Goal: Contribute content: Add original content to the website for others to see

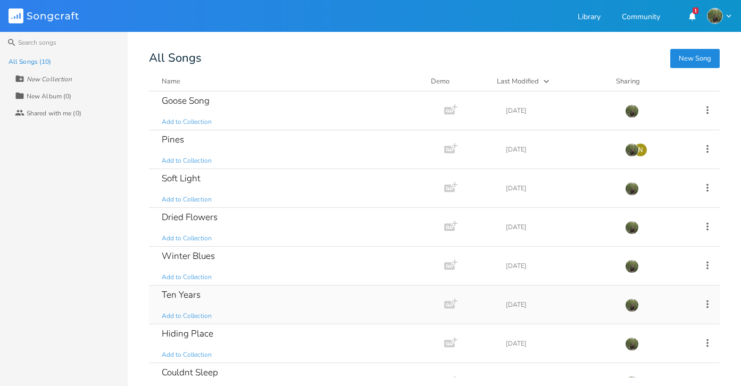
click at [230, 286] on div "Ten Years Add to Collection" at bounding box center [294, 305] width 265 height 38
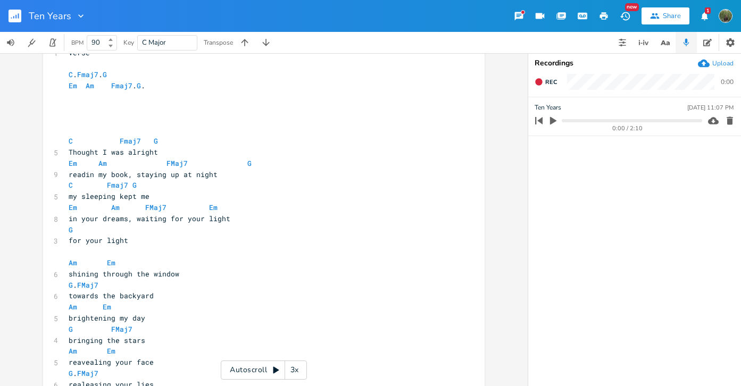
scroll to position [44, 0]
click at [93, 74] on span "Fmaj7" at bounding box center [87, 74] width 21 height 10
click at [218, 117] on pre "​" at bounding box center [258, 118] width 384 height 11
click at [90, 72] on span "Fmaj7" at bounding box center [87, 74] width 21 height 10
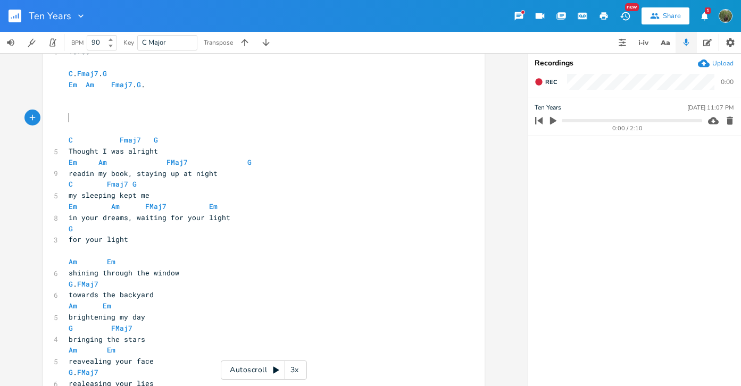
click at [270, 123] on pre "​" at bounding box center [258, 118] width 384 height 11
click at [117, 85] on span "Fmaj7" at bounding box center [121, 85] width 21 height 10
click at [107, 77] on span "C . Fmaj7 . G" at bounding box center [88, 74] width 38 height 10
click at [113, 82] on span "Fmaj7" at bounding box center [121, 85] width 21 height 10
click at [119, 84] on span "Fmaj7" at bounding box center [121, 85] width 21 height 10
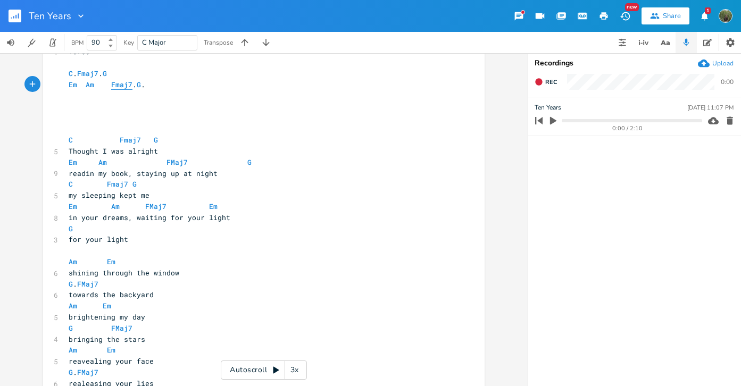
click at [119, 84] on span "Fmaj7" at bounding box center [121, 85] width 21 height 10
click at [94, 70] on span "Fmaj7" at bounding box center [87, 74] width 21 height 10
click at [93, 76] on span "Fmaj7" at bounding box center [87, 74] width 21 height 10
click at [98, 73] on span "Fmaj7" at bounding box center [87, 74] width 21 height 10
click at [99, 109] on pre "​" at bounding box center [258, 107] width 384 height 11
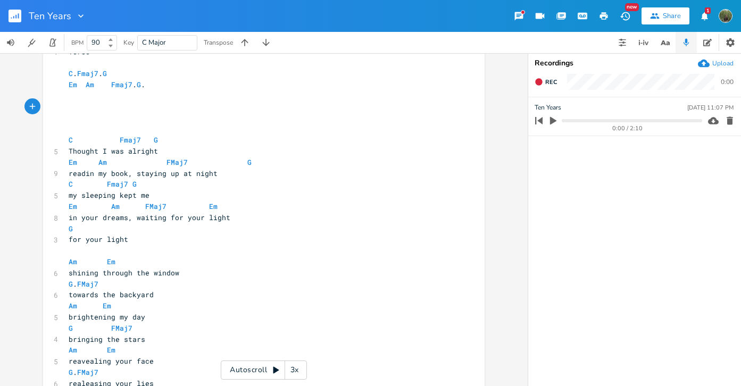
click at [256, 368] on div "Autoscroll 3x" at bounding box center [264, 370] width 86 height 19
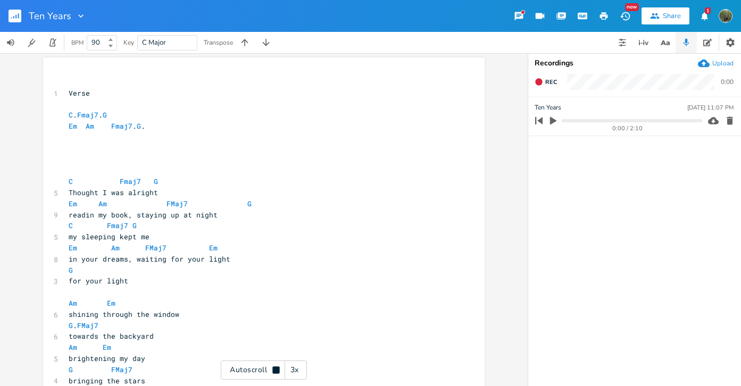
scroll to position [3, 0]
click at [248, 376] on div "Autoscroll 3x" at bounding box center [264, 370] width 86 height 19
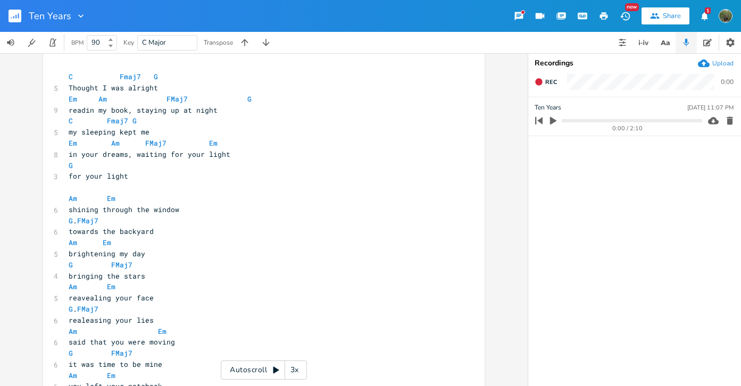
scroll to position [0, 0]
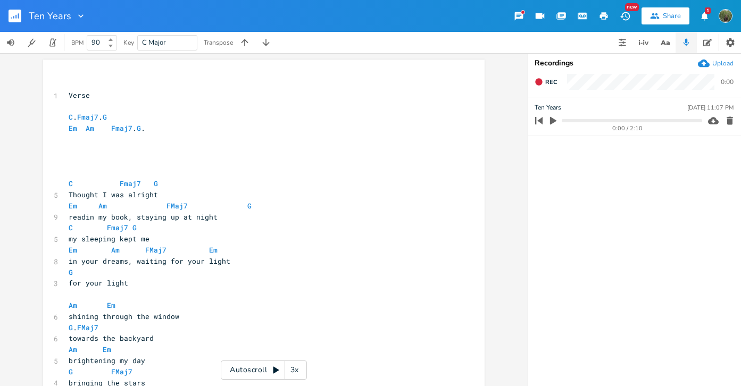
click at [265, 369] on div "Autoscroll 3x" at bounding box center [264, 370] width 86 height 19
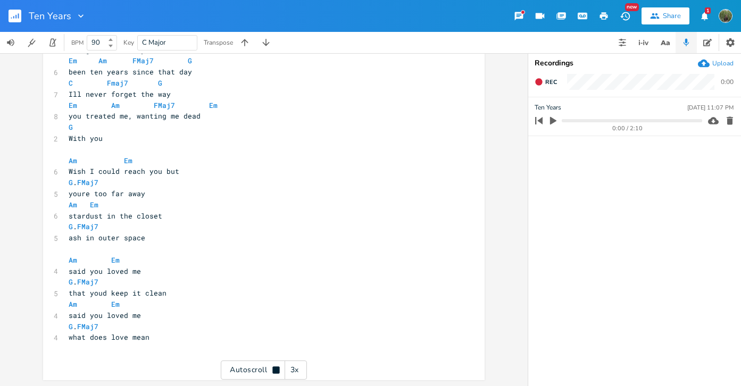
scroll to position [599, 0]
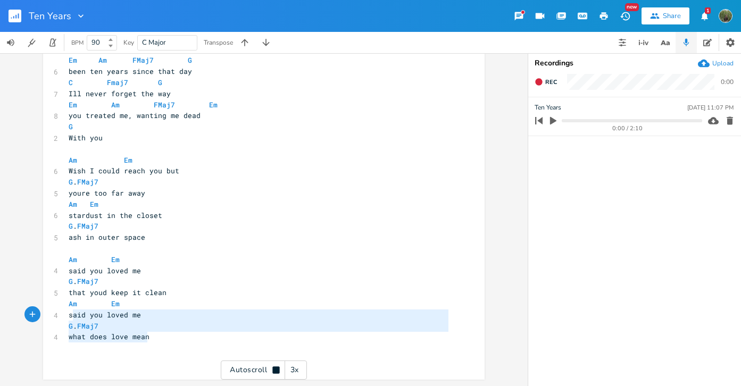
type textarea "Am Em said you loved me G. FMaj7 what does love mean"
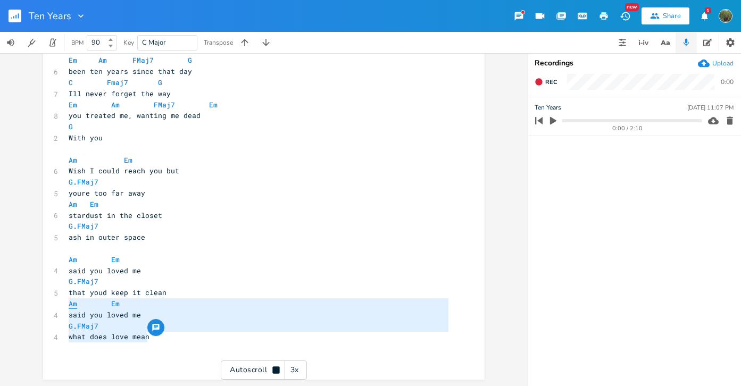
drag, startPoint x: 177, startPoint y: 338, endPoint x: 66, endPoint y: 306, distance: 115.2
click at [223, 339] on pre "what does love mean" at bounding box center [258, 336] width 384 height 11
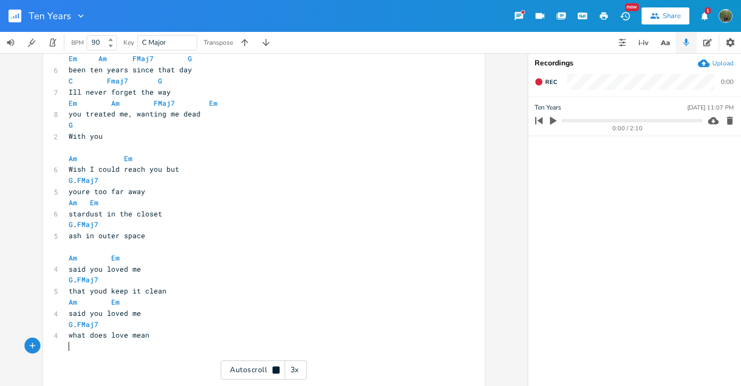
paste textarea "A"
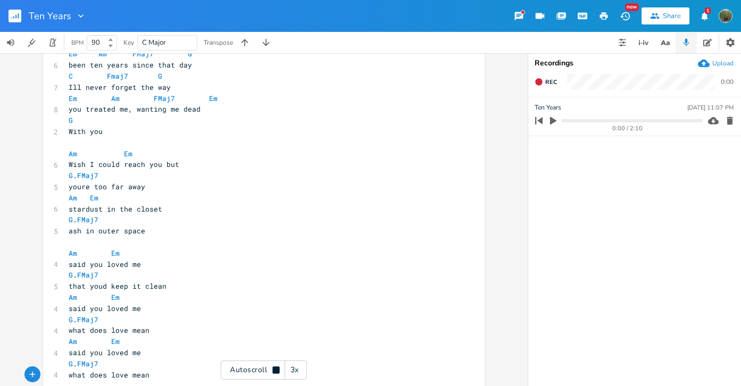
click at [143, 363] on pre "G . FMaj7" at bounding box center [258, 364] width 384 height 11
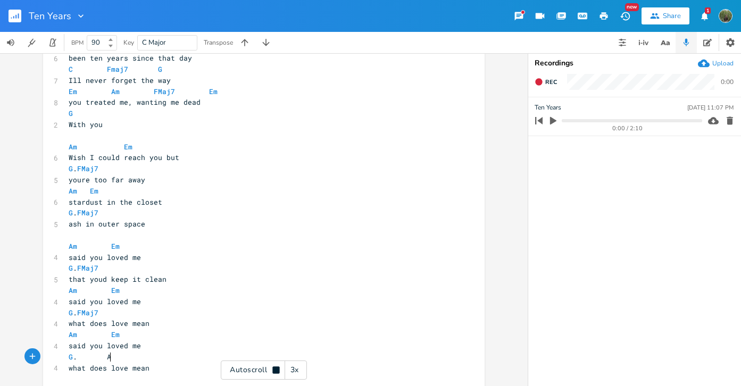
scroll to position [0, 4]
type textarea "Am"
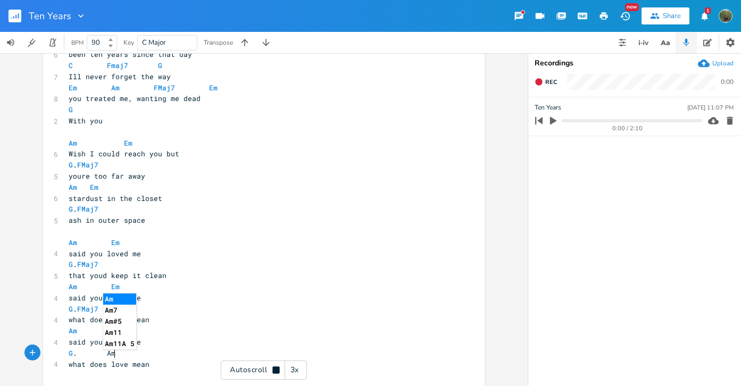
click at [244, 272] on pre "that youd keep it clean" at bounding box center [258, 275] width 384 height 11
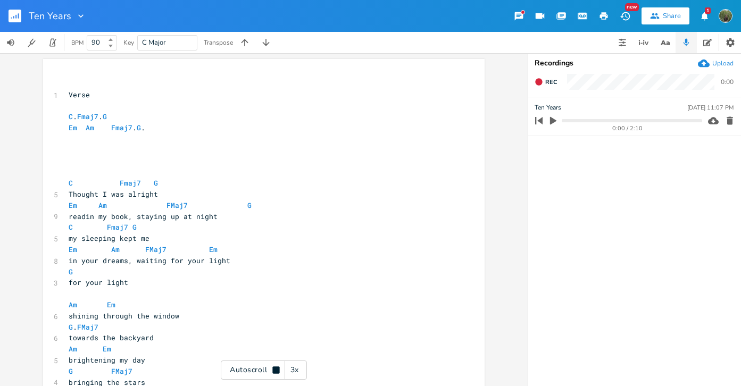
scroll to position [0, 0]
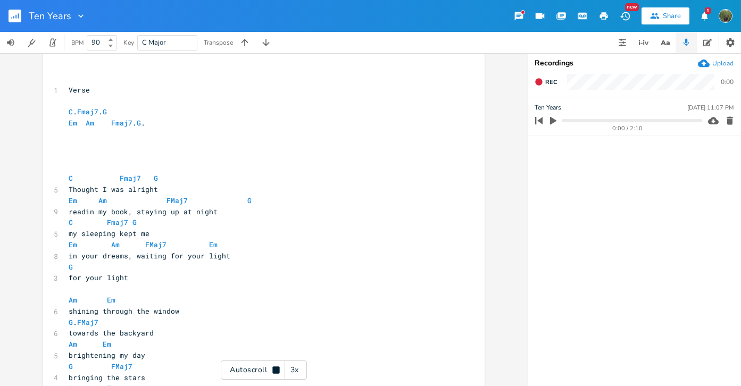
click at [267, 371] on div "Autoscroll 3x" at bounding box center [264, 370] width 86 height 19
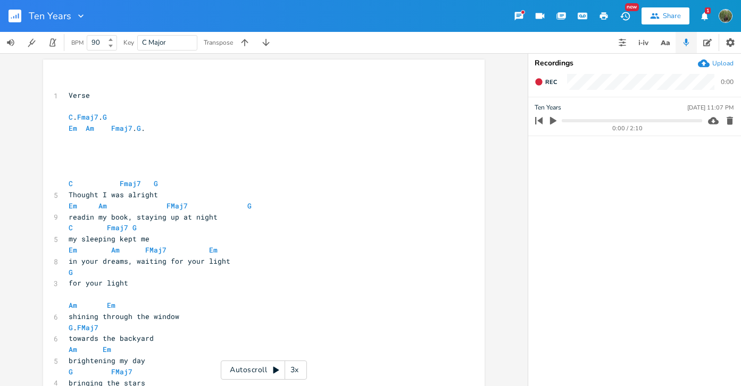
click at [260, 366] on div "Autoscroll 3x" at bounding box center [264, 370] width 86 height 19
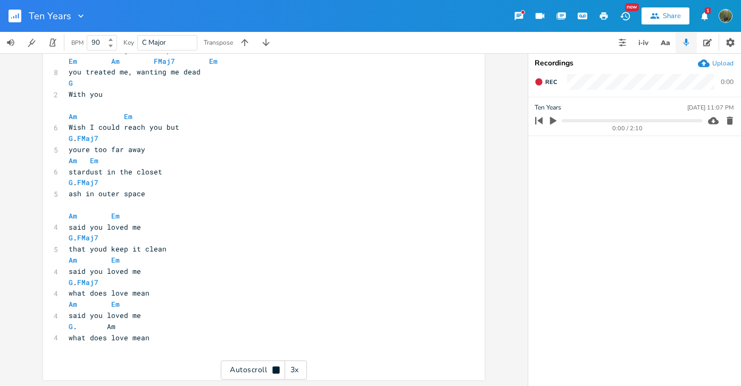
scroll to position [643, 0]
click at [9, 13] on rect "button" at bounding box center [15, 16] width 13 height 13
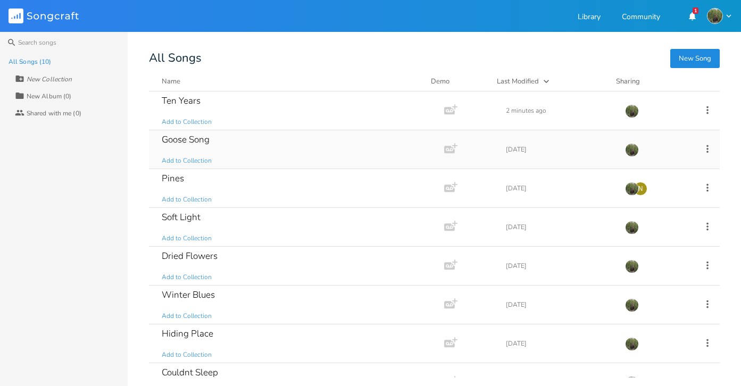
click at [224, 150] on div "Goose Song Add to Collection" at bounding box center [294, 149] width 265 height 38
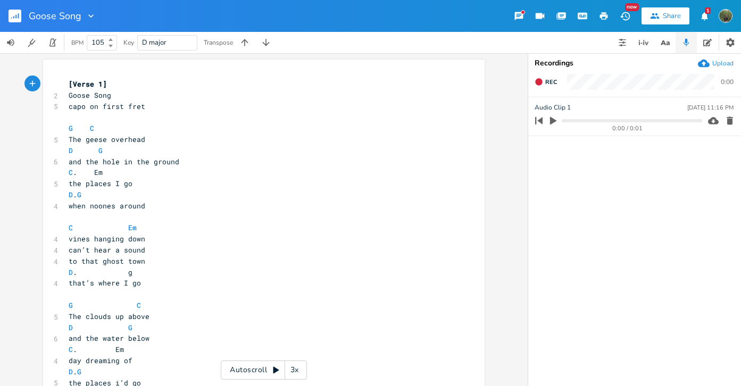
click at [244, 372] on div "Autoscroll 3x" at bounding box center [264, 370] width 86 height 19
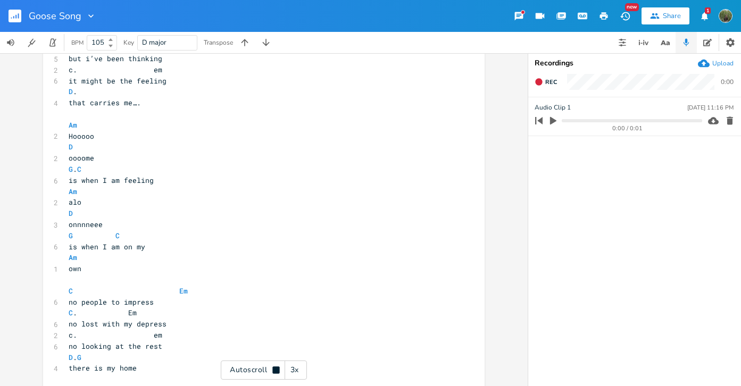
scroll to position [735, 0]
click at [13, 20] on rect "button" at bounding box center [15, 16] width 13 height 13
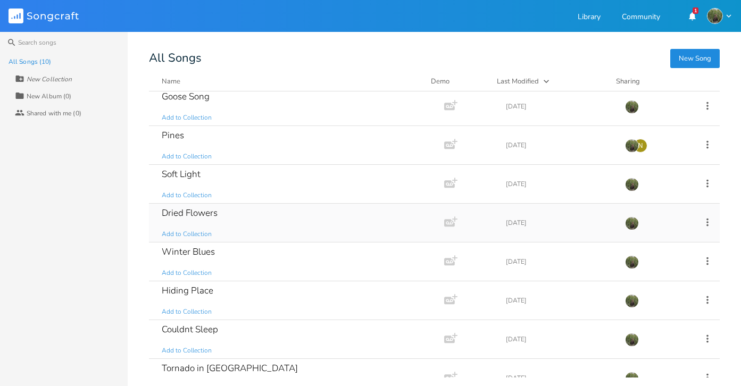
scroll to position [34, 0]
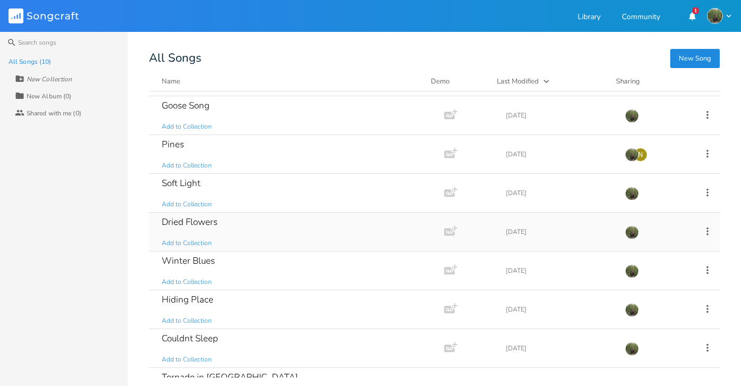
click at [239, 230] on div "Dried Flowers Add to Collection" at bounding box center [294, 232] width 265 height 38
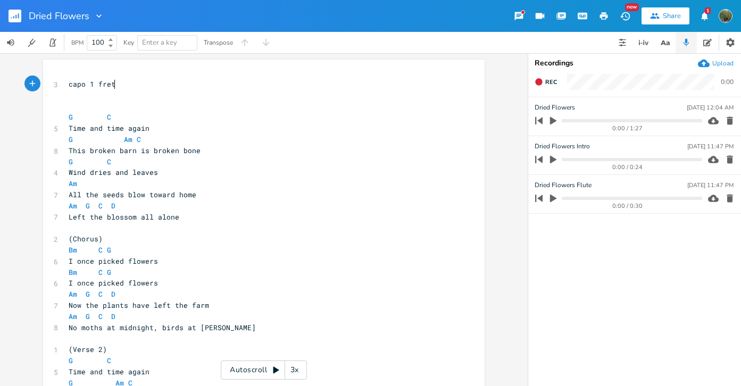
click at [248, 367] on div "Autoscroll 3x" at bounding box center [264, 370] width 86 height 19
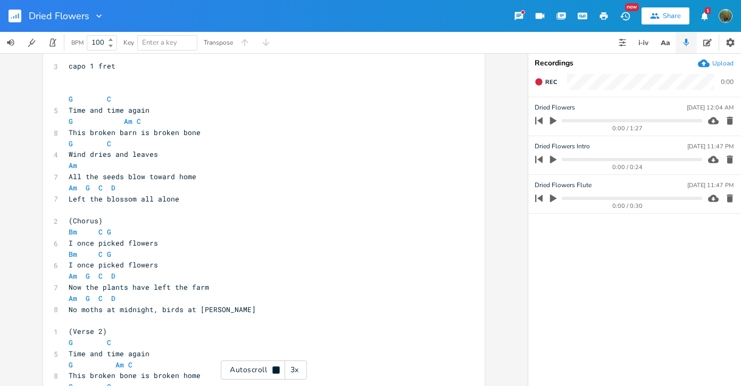
click at [242, 373] on div "Autoscroll 3x" at bounding box center [264, 370] width 86 height 19
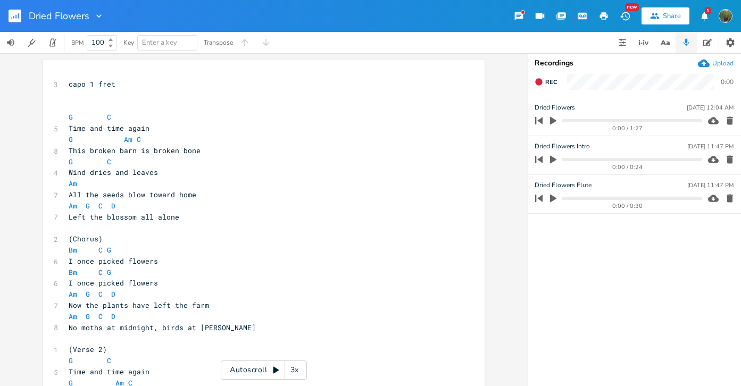
click at [254, 368] on div "Autoscroll 3x" at bounding box center [264, 370] width 86 height 19
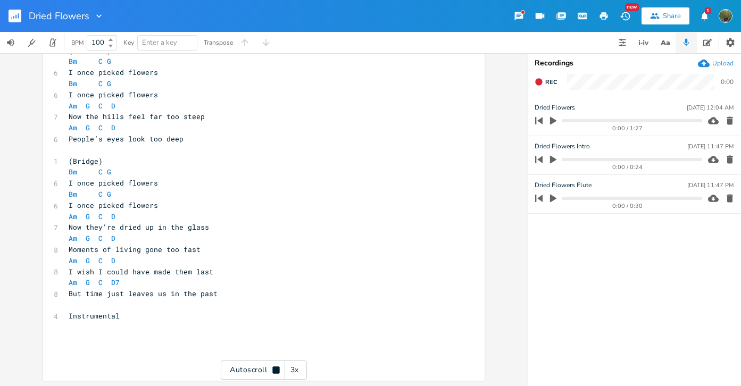
scroll to position [433, 0]
click at [21, 21] on button "button" at bounding box center [19, 16] width 21 height 26
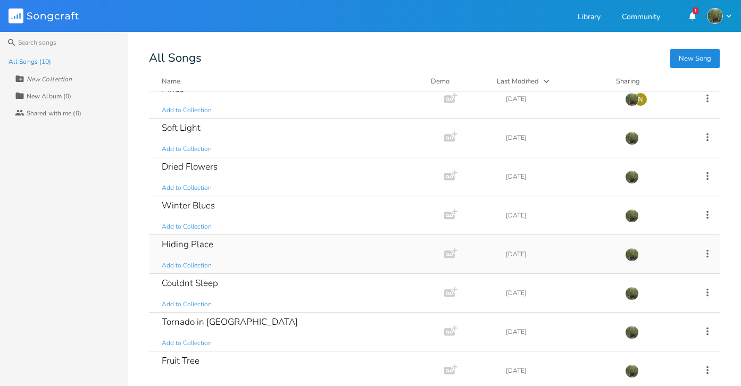
scroll to position [102, 0]
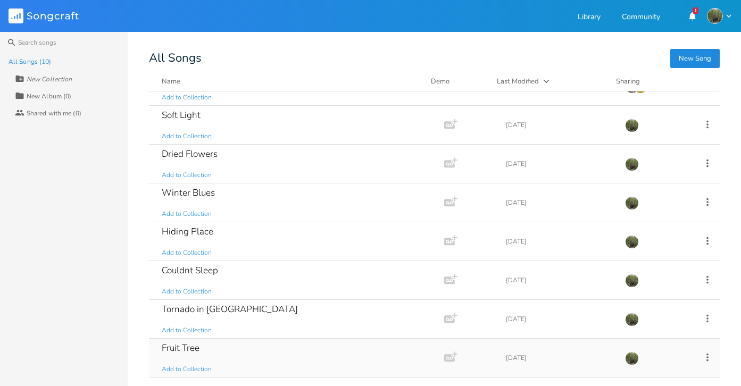
click at [246, 343] on div "Fruit Tree Add to Collection" at bounding box center [294, 358] width 265 height 38
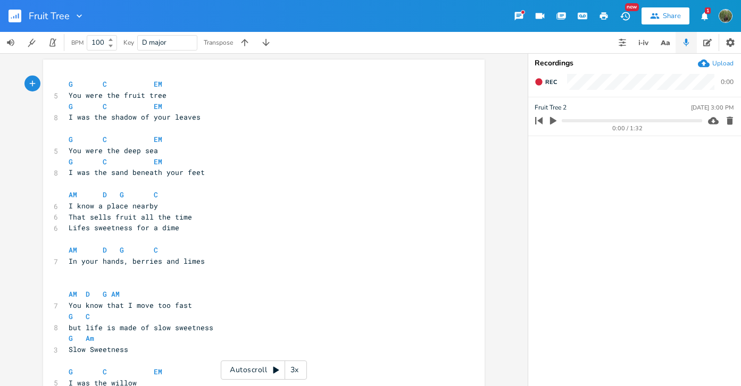
click at [253, 373] on div "Autoscroll 3x" at bounding box center [264, 370] width 86 height 19
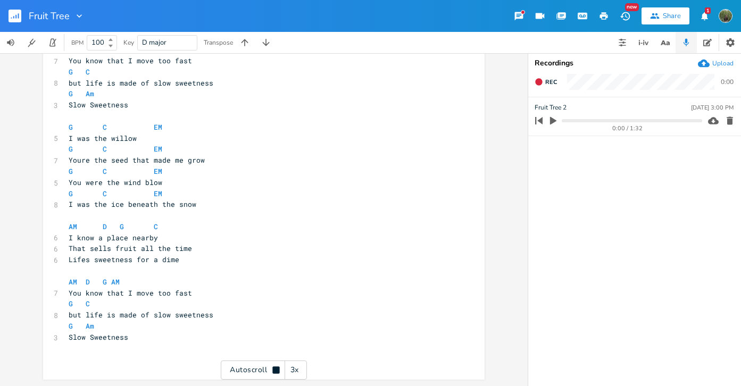
scroll to position [245, 0]
type textarea "G Am Slow Sweetness"
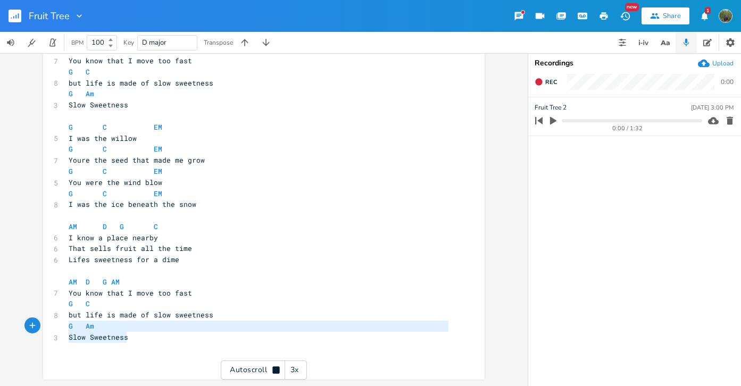
drag, startPoint x: 127, startPoint y: 337, endPoint x: 60, endPoint y: 326, distance: 68.6
click at [60, 326] on div "G Am Slow Sweetness x G C EM 5 You were the fruit tree G C EM 8 I was the shado…" at bounding box center [264, 97] width 442 height 565
click at [135, 342] on pre "Slow Sweetness" at bounding box center [258, 337] width 384 height 11
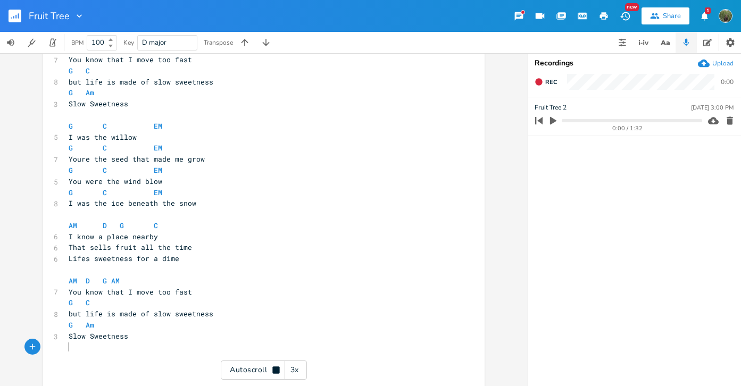
paste textarea "M"
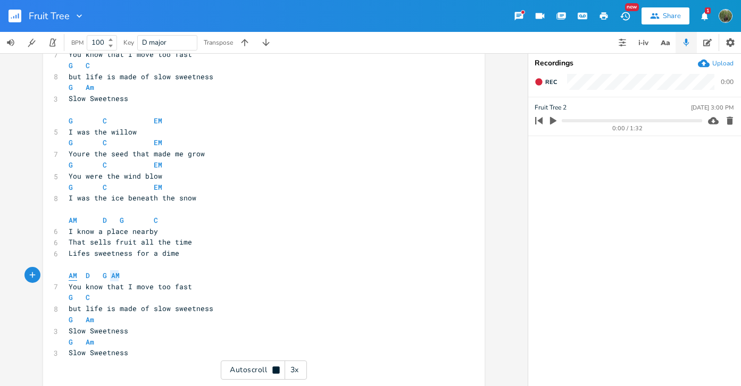
type textarea "AM D G AM"
drag, startPoint x: 122, startPoint y: 281, endPoint x: 63, endPoint y: 278, distance: 59.7
click at [66, 278] on pre "AM D G AM" at bounding box center [258, 274] width 384 height 11
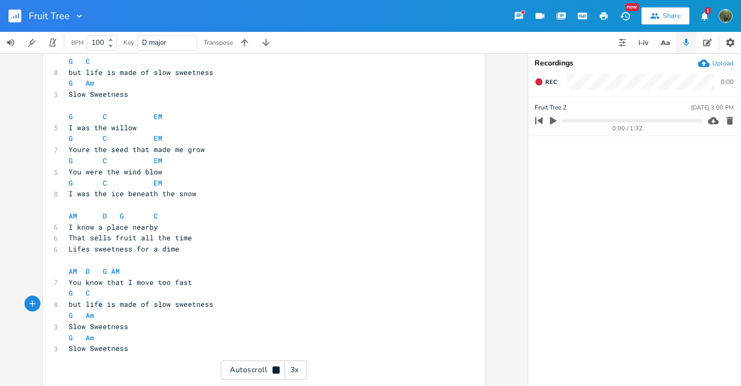
type textarea "life"
drag, startPoint x: 100, startPoint y: 301, endPoint x: 78, endPoint y: 299, distance: 21.9
click at [78, 299] on span "but life is made of slow sweetness" at bounding box center [141, 304] width 145 height 10
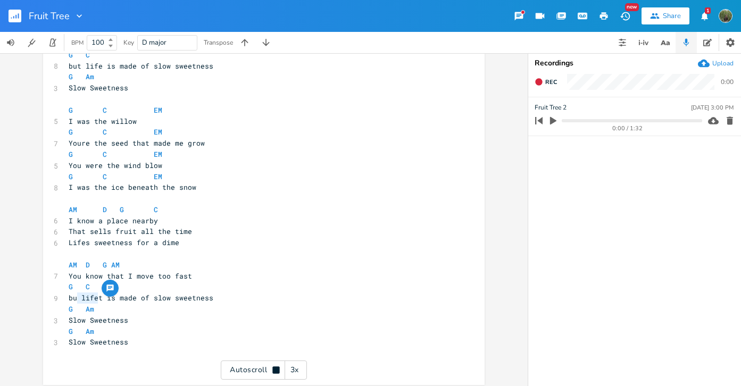
click at [86, 293] on pre "bu lifet is made of slow sweetness" at bounding box center [258, 298] width 384 height 11
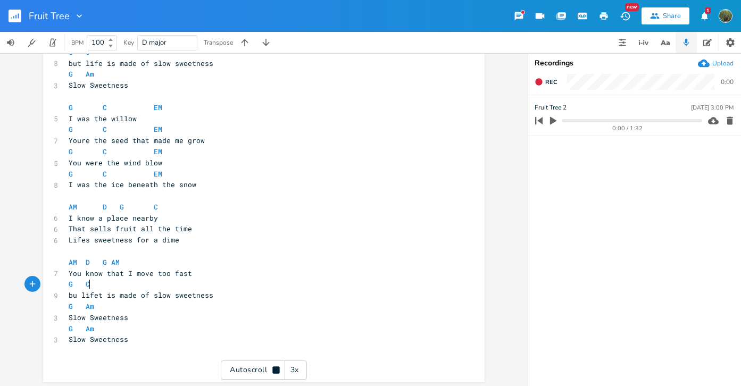
type textarea "G C"
drag, startPoint x: 87, startPoint y: 288, endPoint x: 57, endPoint y: 288, distance: 29.3
click at [57, 288] on div "G C x G C EM 5 You were the fruit tree G C EM 8 I was the shadow of your leaves…" at bounding box center [264, 87] width 442 height 587
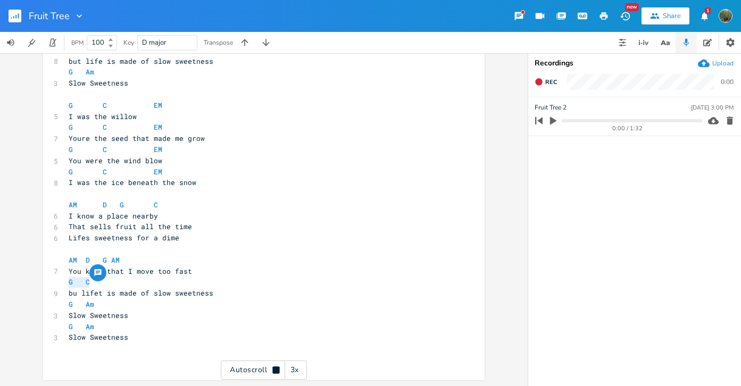
paste textarea
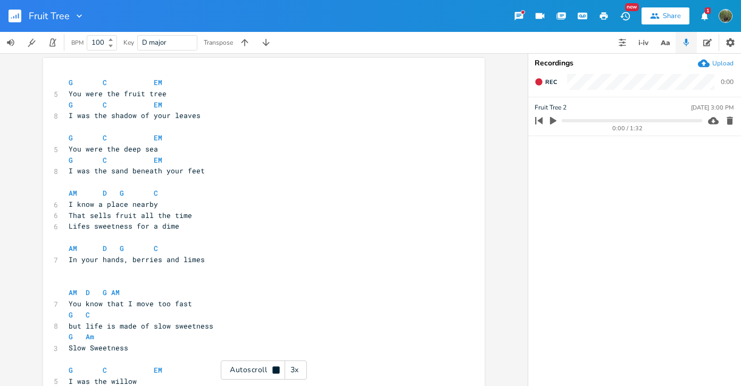
click at [113, 136] on span at bounding box center [113, 137] width 13 height 11
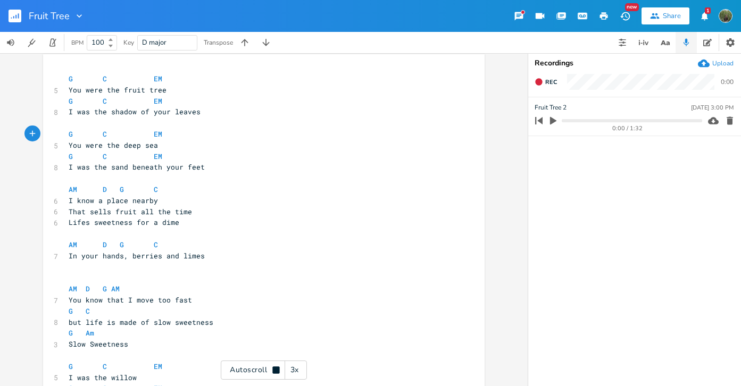
click at [11, 15] on rect "button" at bounding box center [15, 16] width 13 height 13
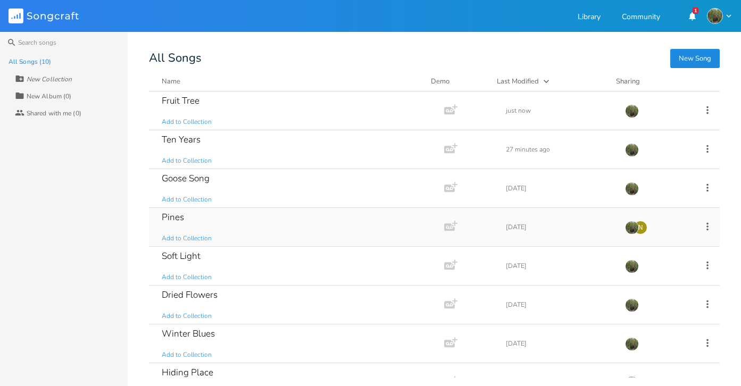
click at [222, 209] on div "Pines Add to Collection" at bounding box center [294, 227] width 265 height 38
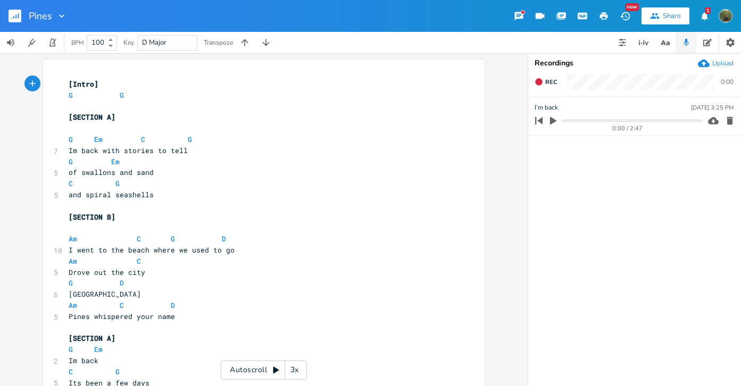
click at [19, 16] on rect "button" at bounding box center [15, 16] width 13 height 13
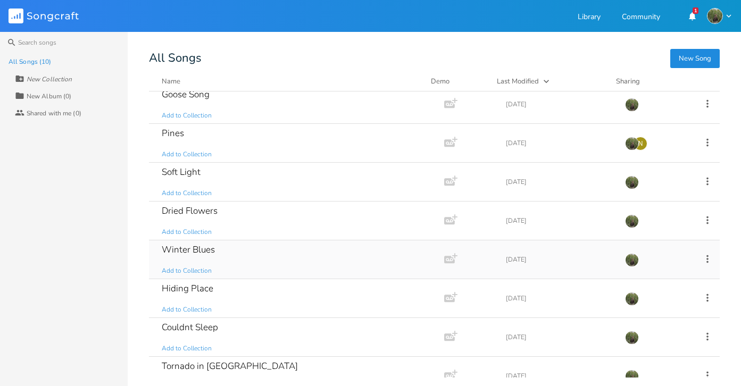
scroll to position [91, 0]
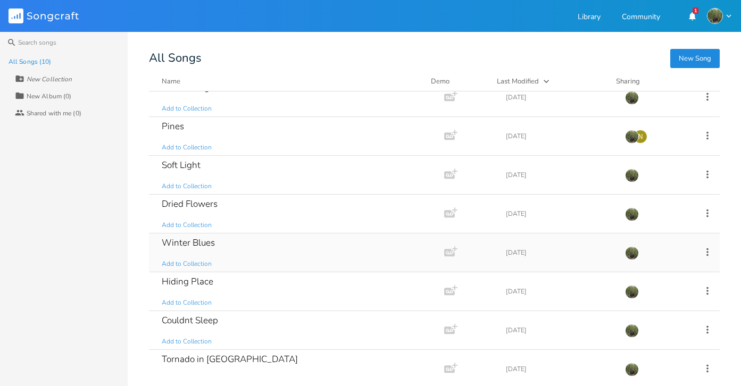
click at [232, 261] on div "Winter Blues Add to Collection" at bounding box center [294, 253] width 265 height 38
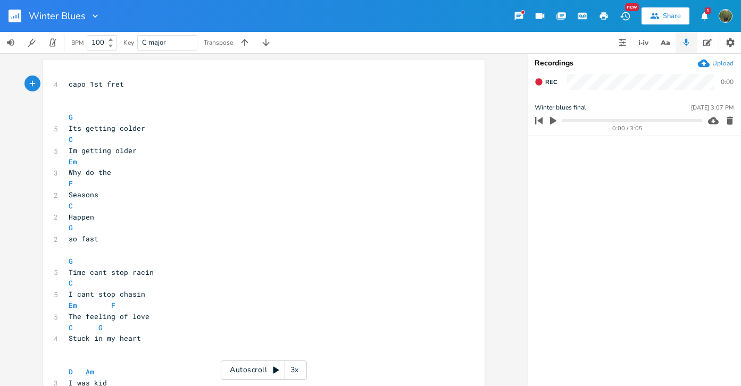
click at [19, 17] on rect "button" at bounding box center [15, 16] width 13 height 13
